Goal: Task Accomplishment & Management: Complete application form

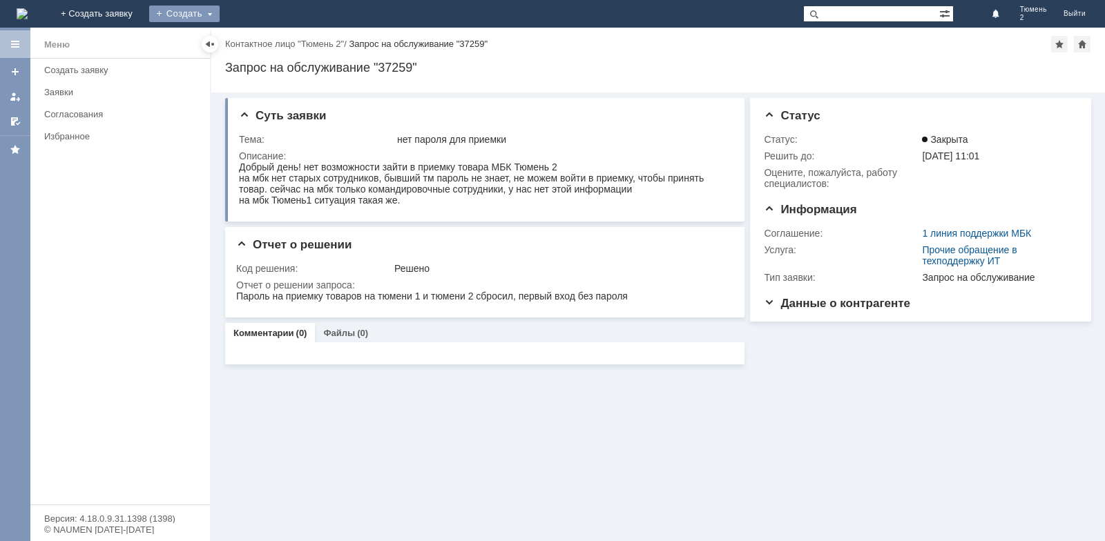
click at [220, 12] on div "Создать" at bounding box center [184, 14] width 70 height 17
click at [257, 46] on link "Заявка" at bounding box center [204, 41] width 105 height 17
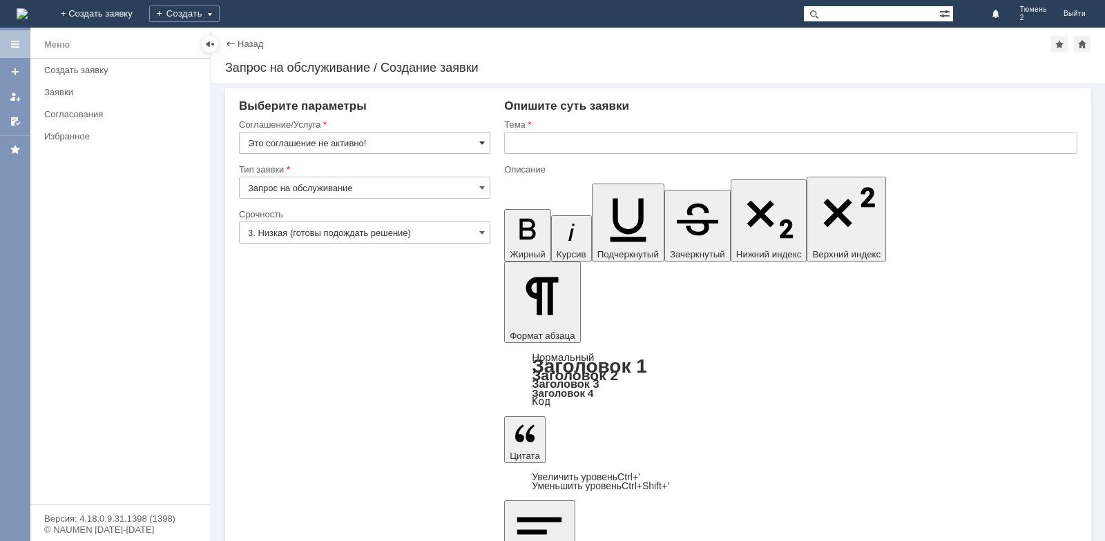
click at [485, 143] on span at bounding box center [482, 142] width 6 height 11
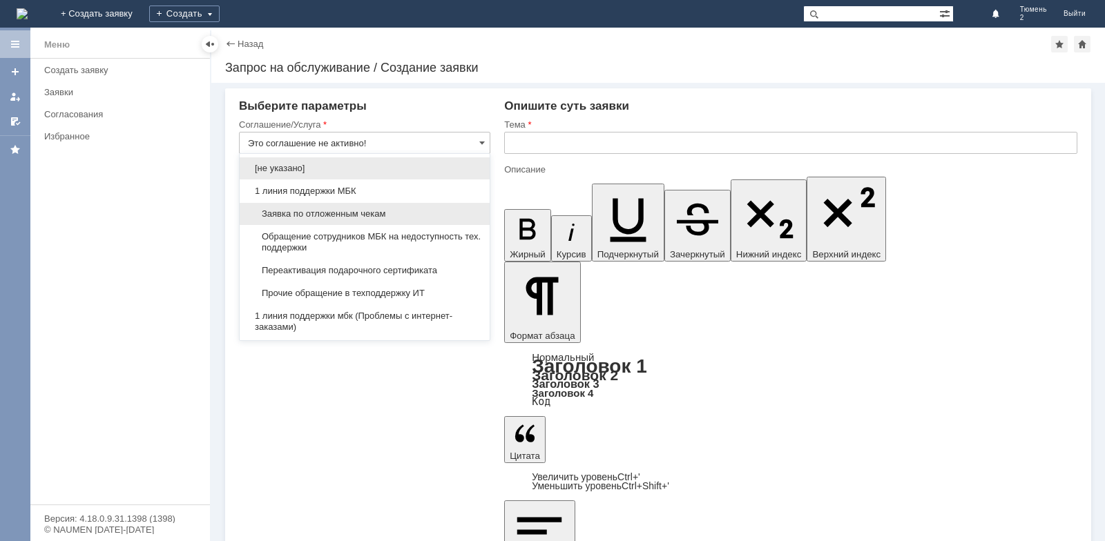
click at [362, 211] on span "Заявка по отложенным чекам" at bounding box center [364, 214] width 233 height 11
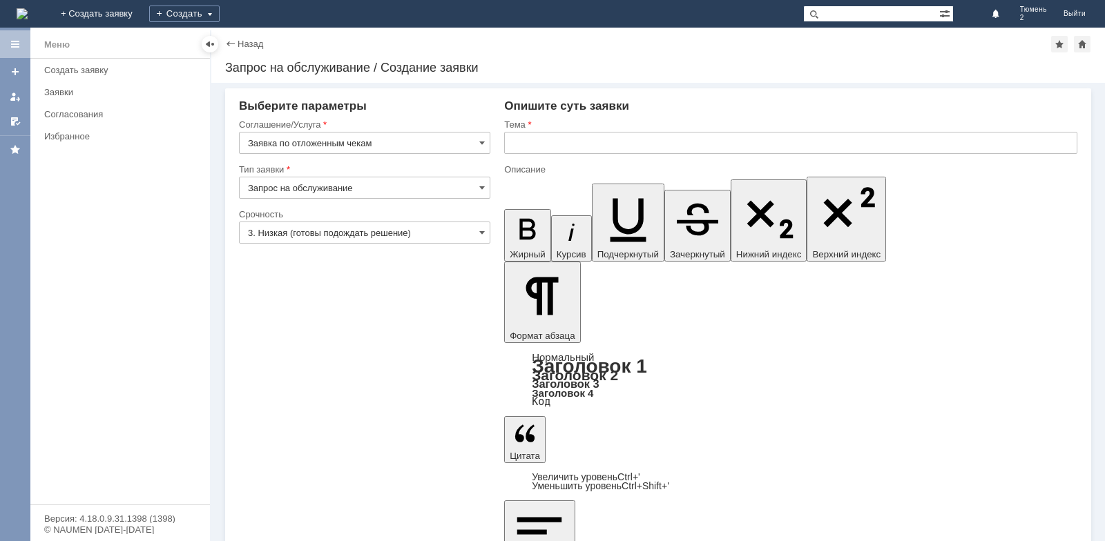
type input "Заявка по отложенным чекам"
click at [532, 148] on input "text" at bounding box center [790, 143] width 573 height 22
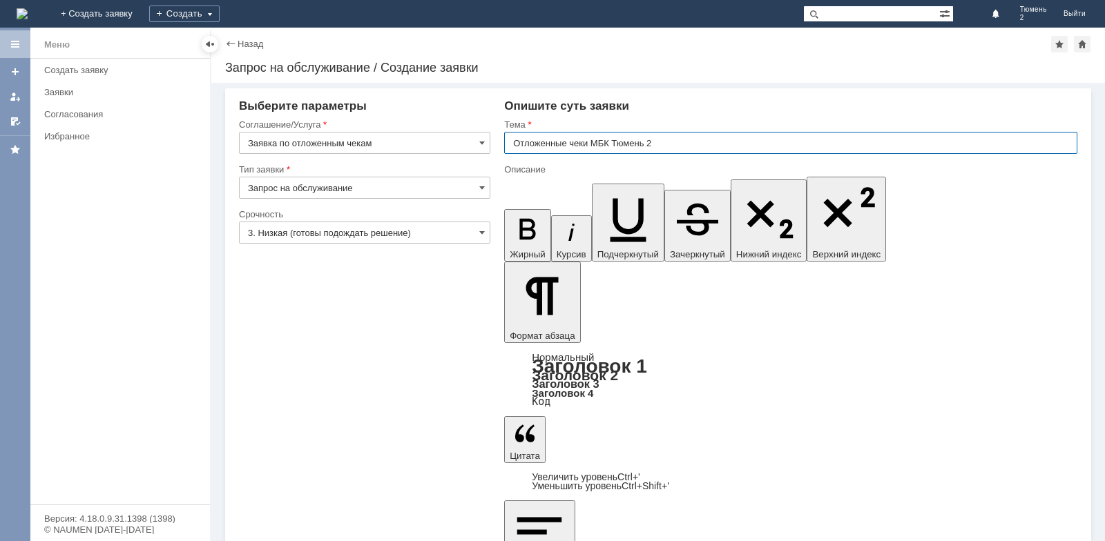
type input "Отложенные чеки МБК Тюмень 2"
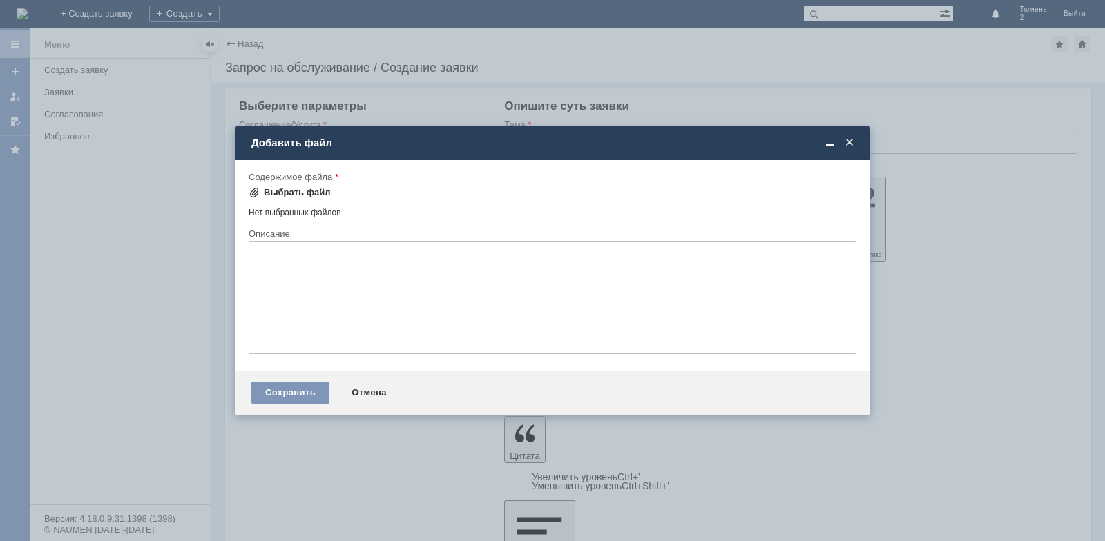
click at [269, 191] on div "Выбрать файл" at bounding box center [297, 192] width 67 height 11
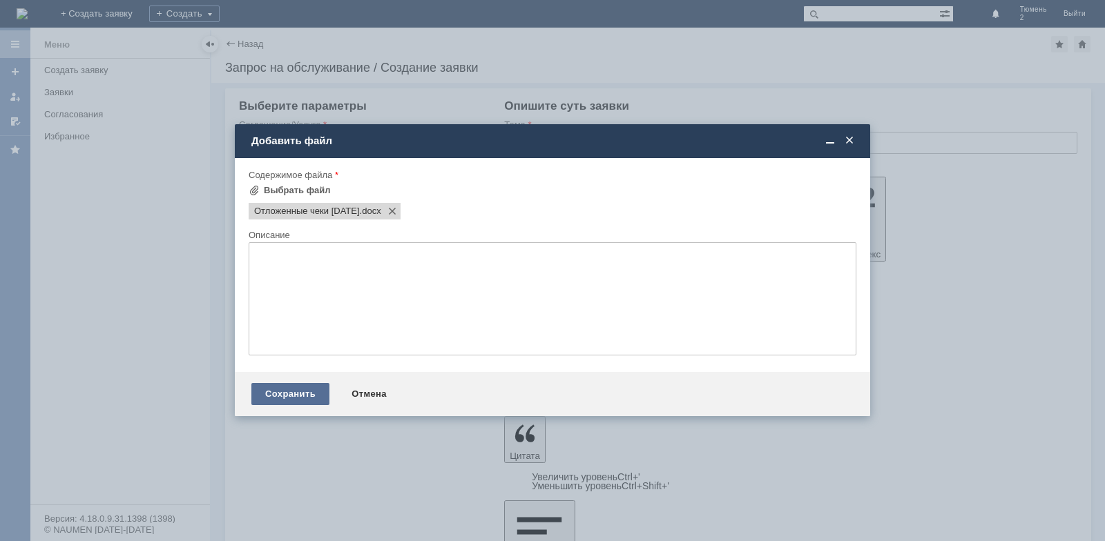
click at [287, 394] on div "Сохранить" at bounding box center [290, 394] width 78 height 22
